Goal: Book appointment/travel/reservation

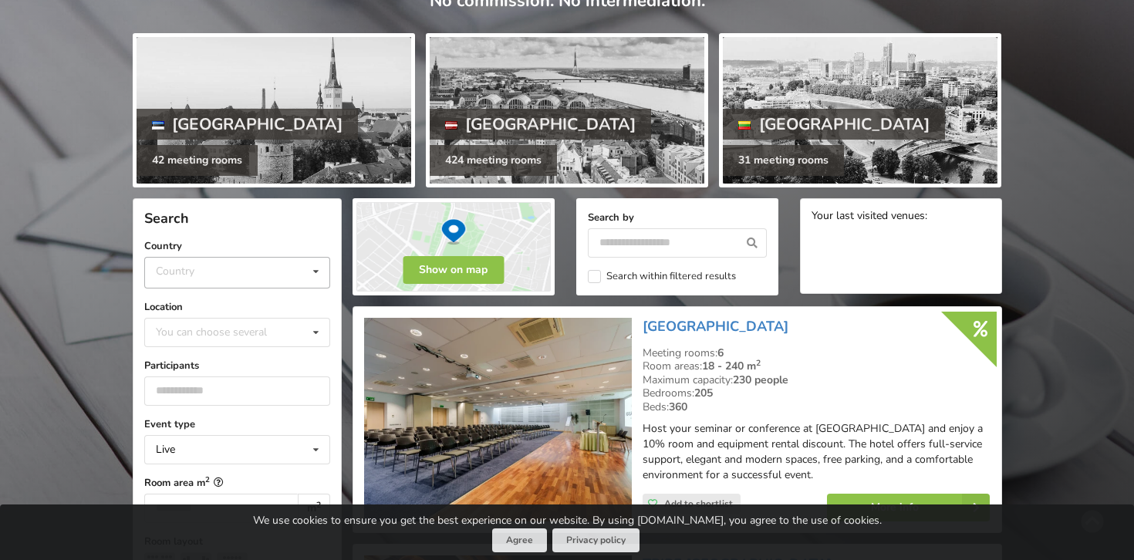
scroll to position [182, 0]
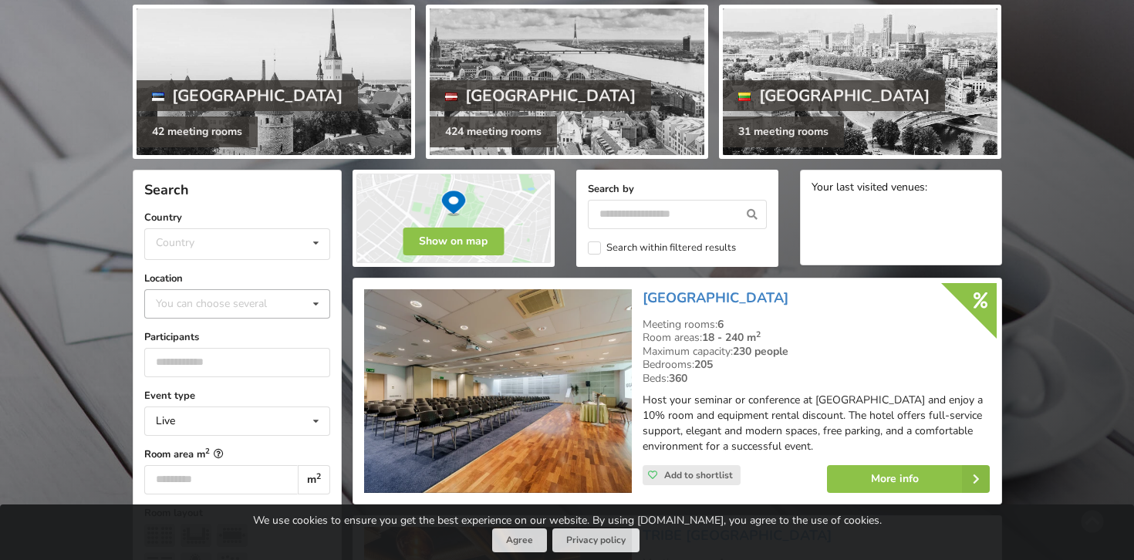
click at [257, 299] on div "You can choose several" at bounding box center [227, 304] width 150 height 18
type input "****"
click at [231, 331] on div "Riga" at bounding box center [237, 332] width 184 height 29
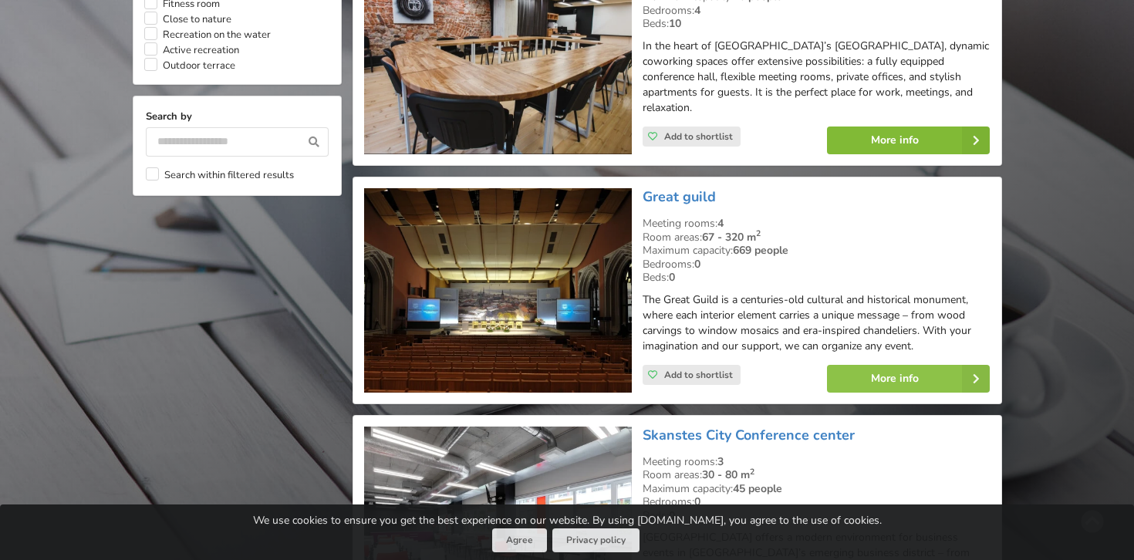
scroll to position [1467, 0]
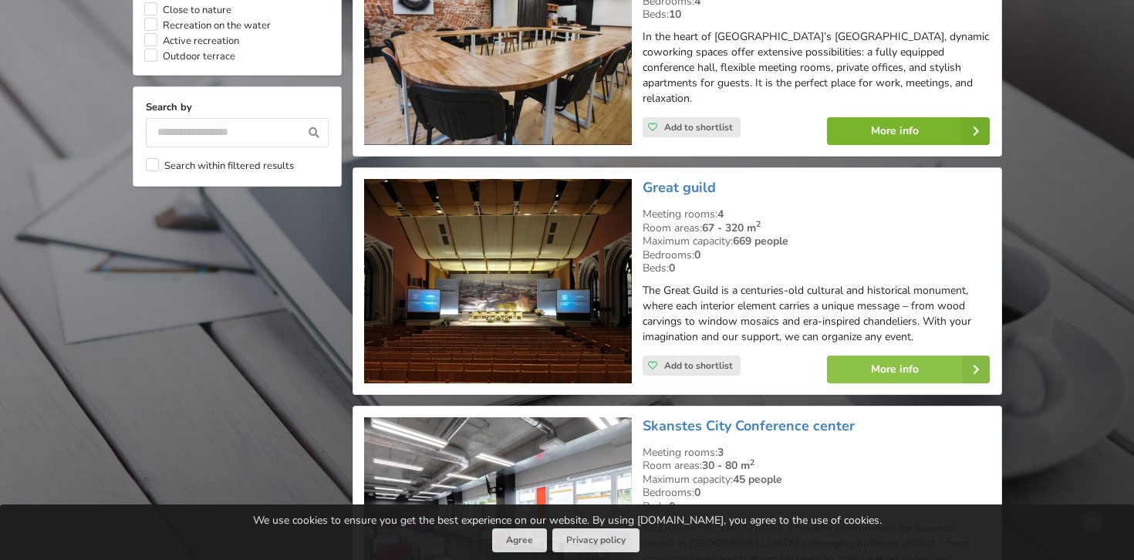
click at [903, 117] on link "More info" at bounding box center [908, 131] width 163 height 28
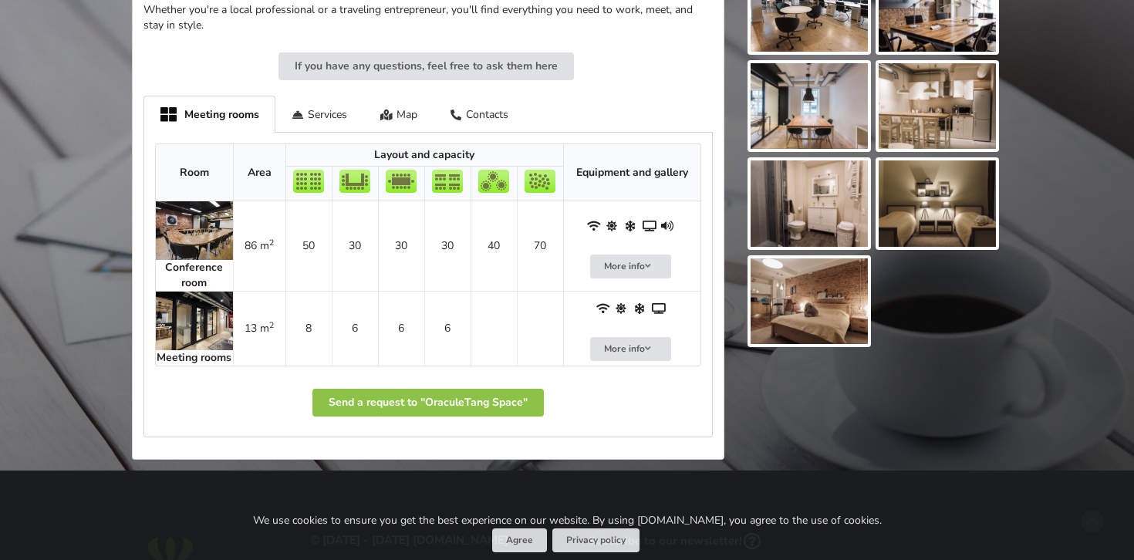
scroll to position [618, 0]
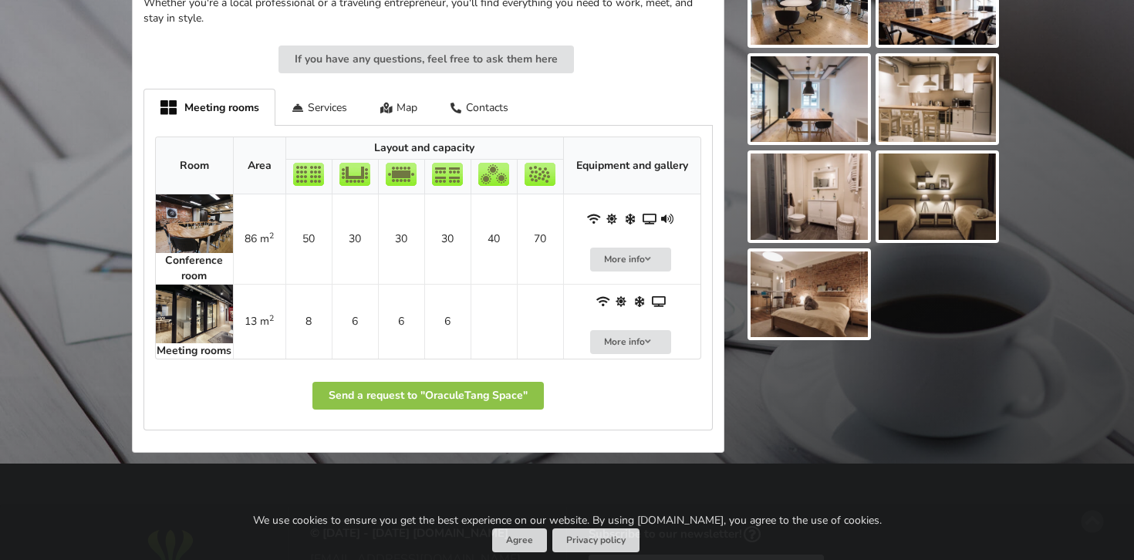
click at [197, 305] on img at bounding box center [194, 314] width 77 height 59
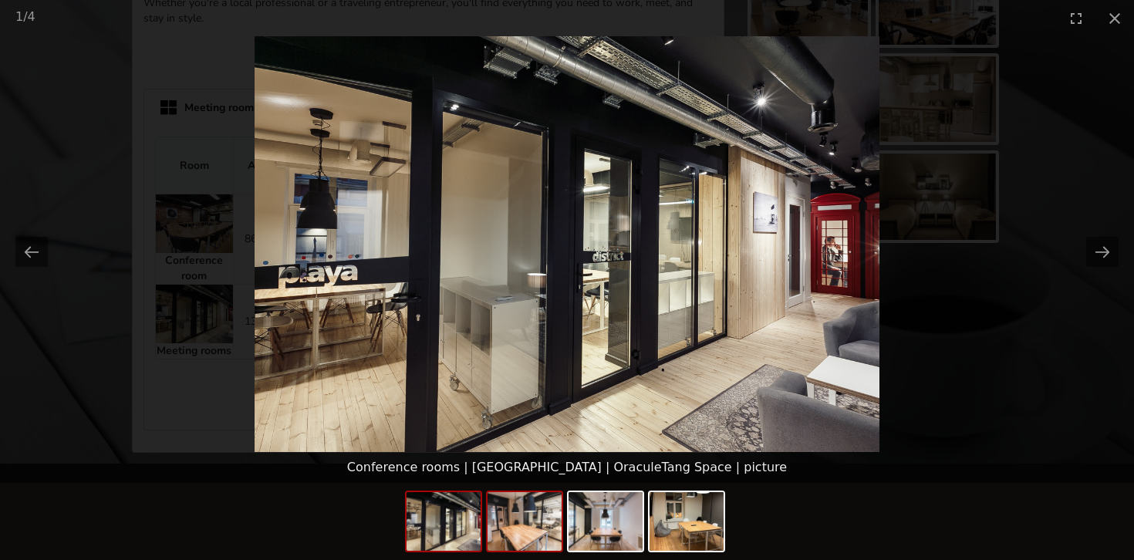
click at [546, 523] on img at bounding box center [524, 521] width 74 height 59
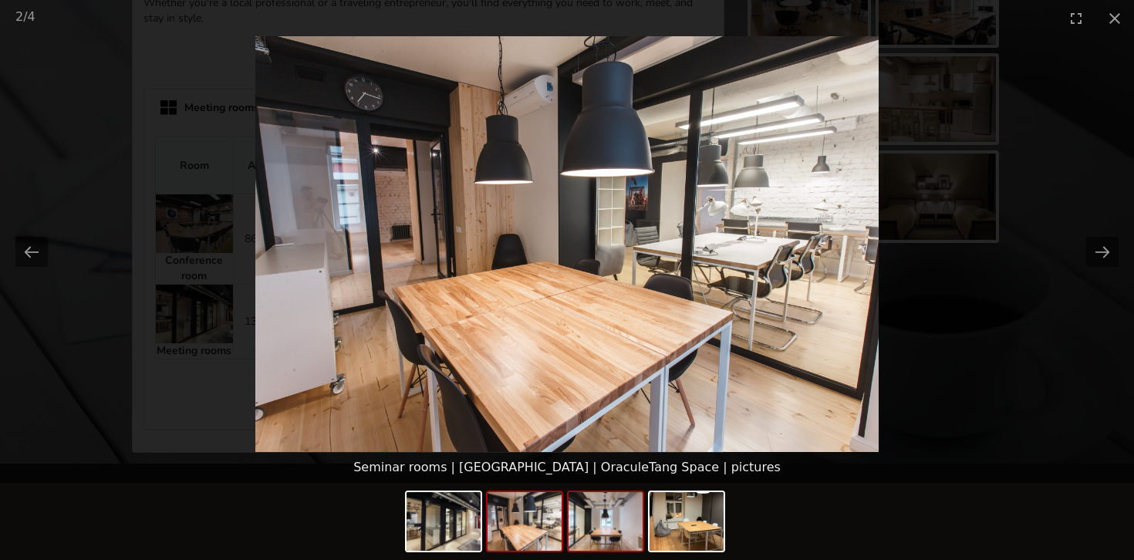
click at [608, 525] on img at bounding box center [605, 521] width 74 height 59
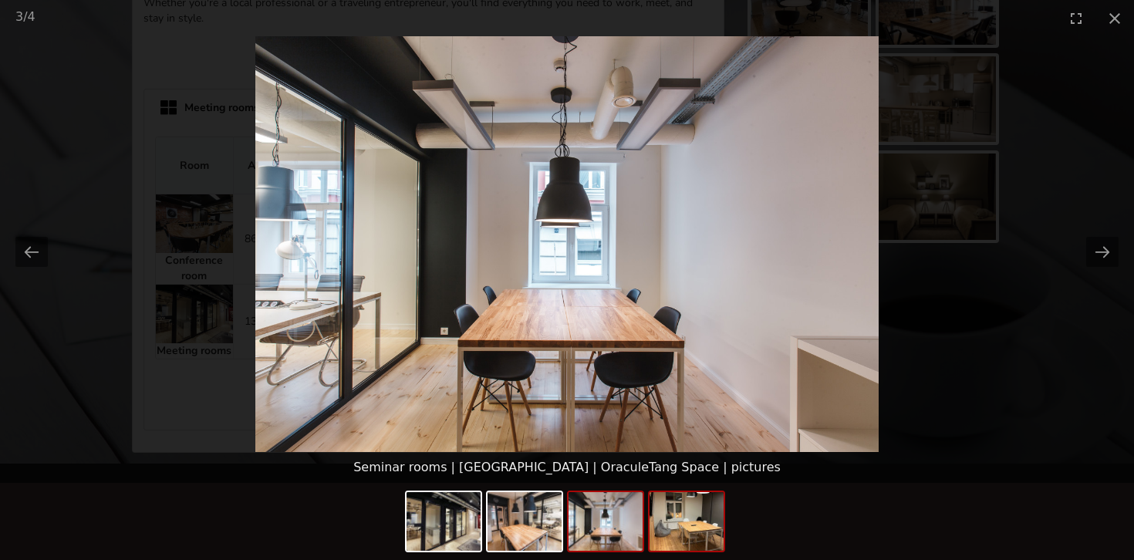
click at [686, 507] on img at bounding box center [686, 521] width 74 height 59
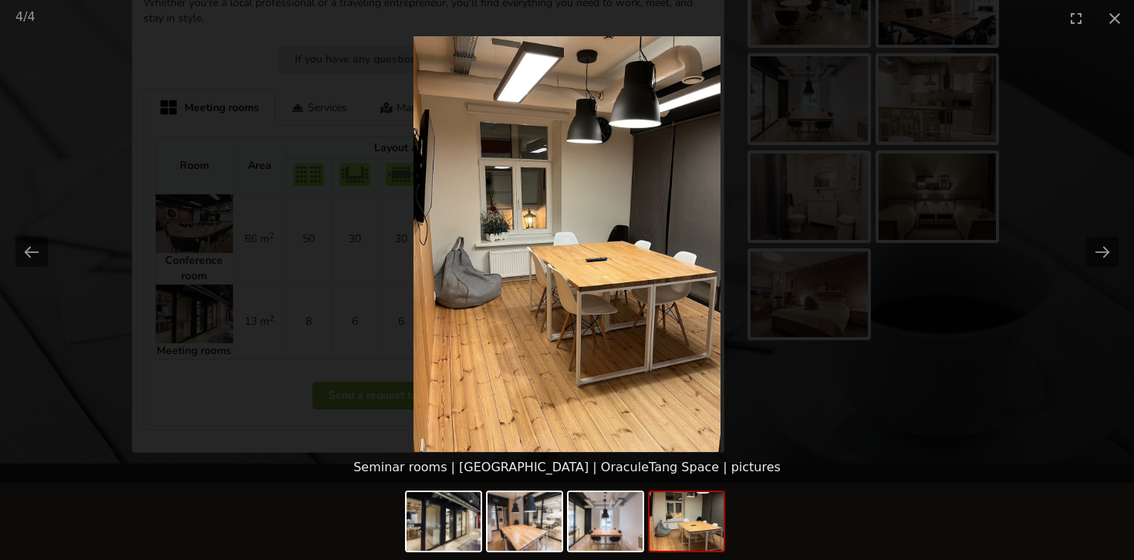
scroll to position [874, 0]
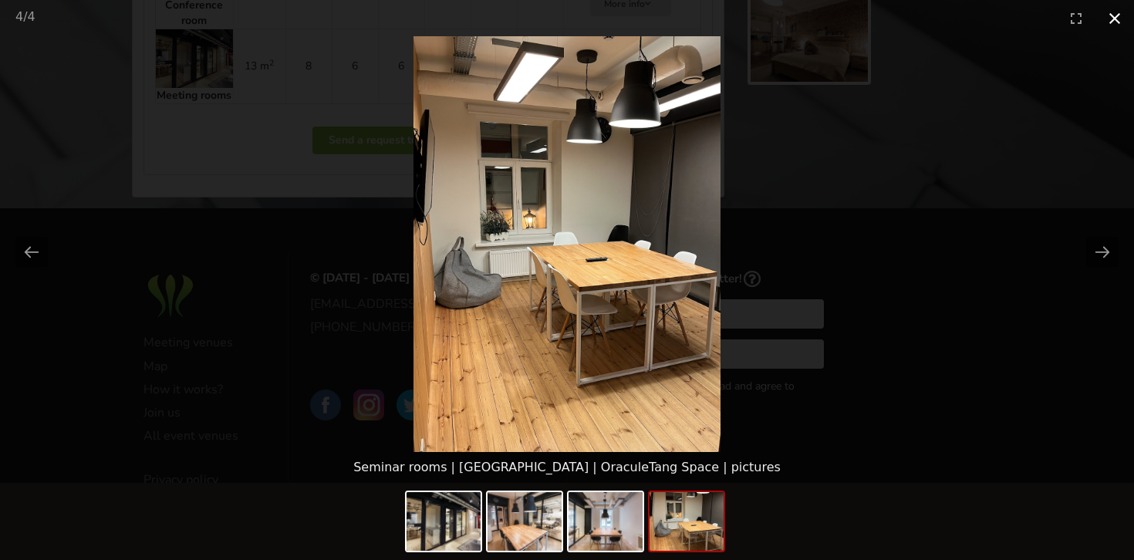
click at [1113, 19] on button "Close gallery" at bounding box center [1114, 18] width 39 height 36
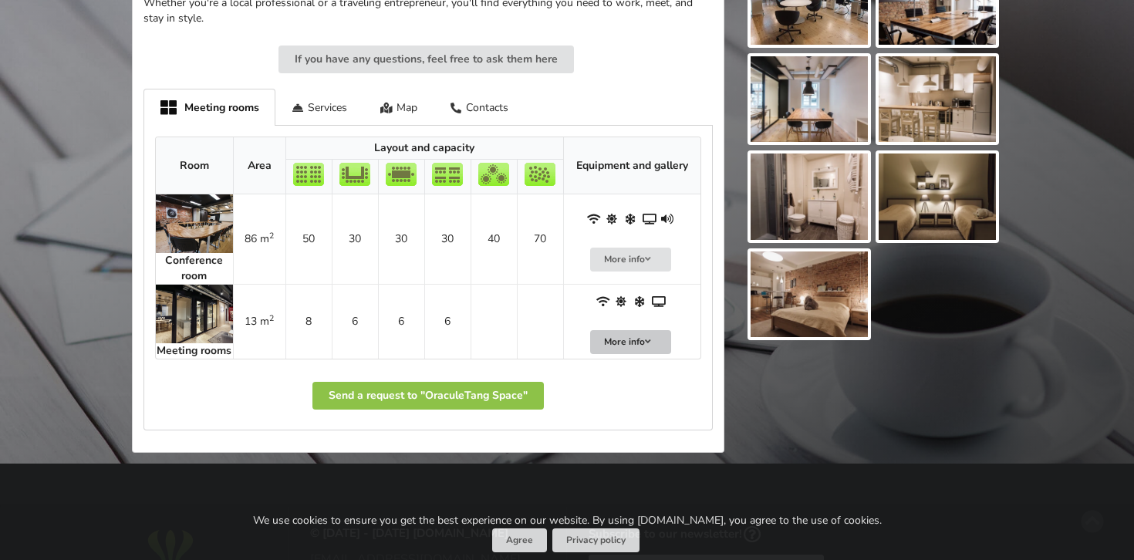
click at [632, 335] on button "More info" at bounding box center [631, 342] width 82 height 24
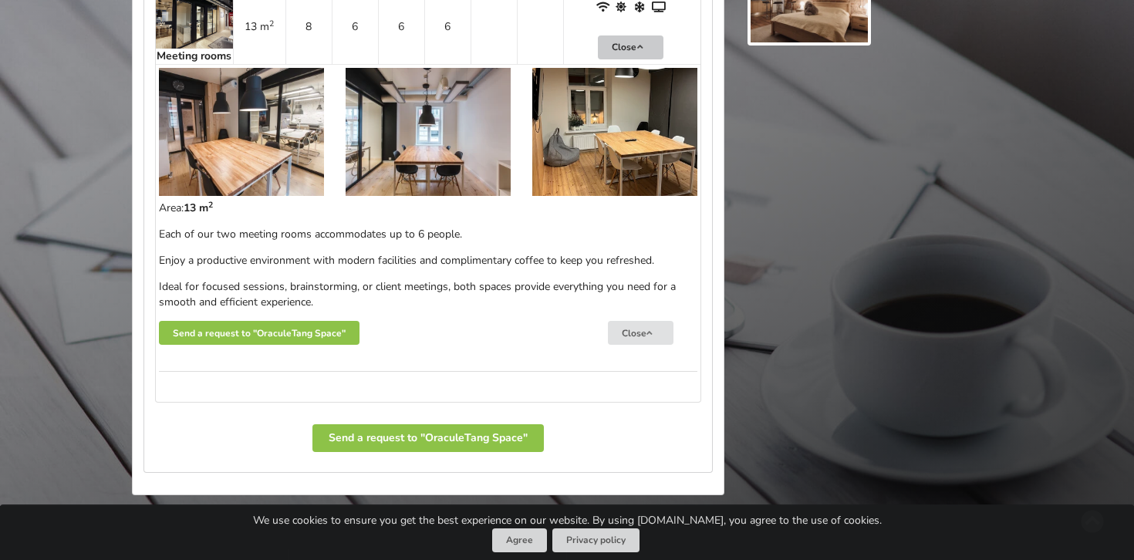
scroll to position [916, 0]
